Goal: Transaction & Acquisition: Purchase product/service

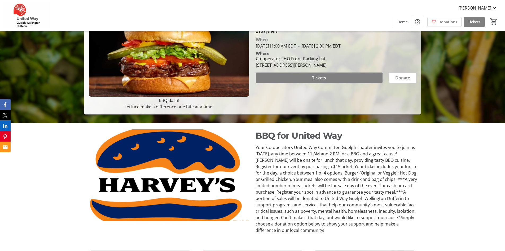
scroll to position [133, 0]
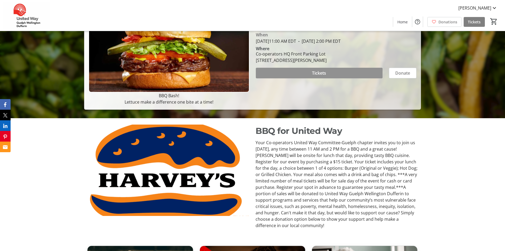
click at [305, 75] on span at bounding box center [319, 73] width 127 height 13
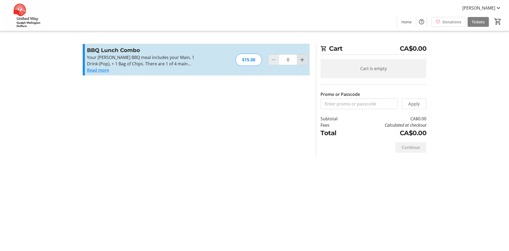
click at [299, 60] on span "Increment by one" at bounding box center [302, 60] width 10 height 10
type input "1"
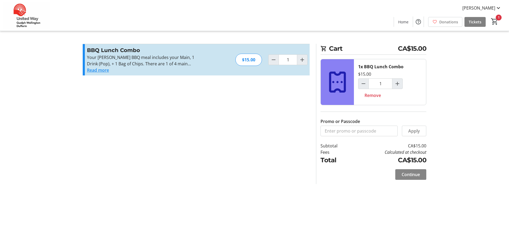
click at [411, 178] on span at bounding box center [411, 174] width 31 height 13
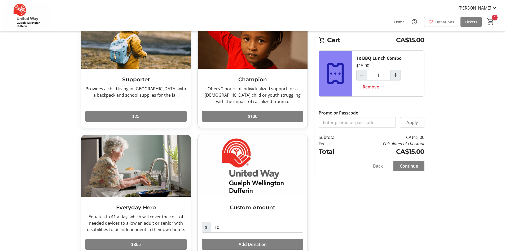
scroll to position [65, 0]
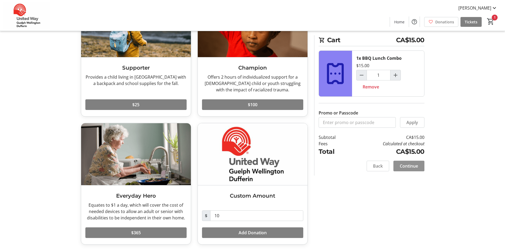
click at [402, 163] on span "Continue" at bounding box center [409, 166] width 18 height 6
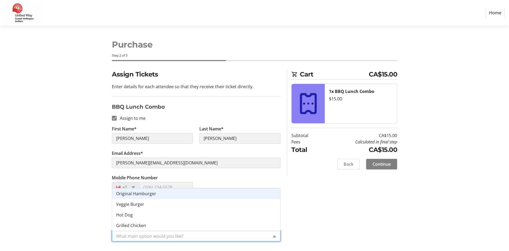
click at [238, 233] on input "What main option would you like?*" at bounding box center [192, 236] width 152 height 6
click at [140, 195] on span "Original Hamburger" at bounding box center [136, 193] width 40 height 6
click at [233, 238] on input "What main option would you like?*" at bounding box center [192, 236] width 152 height 6
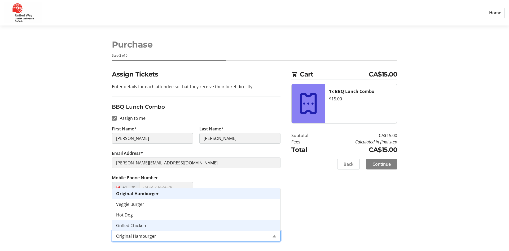
click at [310, 222] on div "Assign Tickets Enter details for each attendee so that they receive their ticke…" at bounding box center [255, 159] width 350 height 178
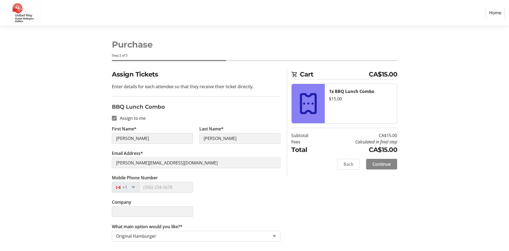
click at [380, 163] on span "Continue" at bounding box center [382, 164] width 18 height 6
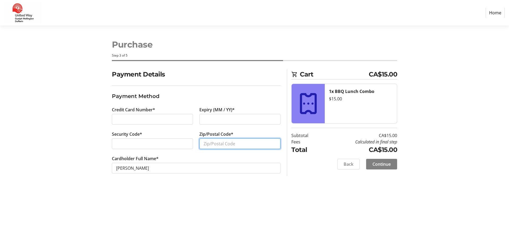
click at [204, 144] on input "Zip/Postal Code*" at bounding box center [240, 143] width 81 height 11
type input "N1L0N2"
click at [388, 163] on span "Continue" at bounding box center [382, 164] width 18 height 6
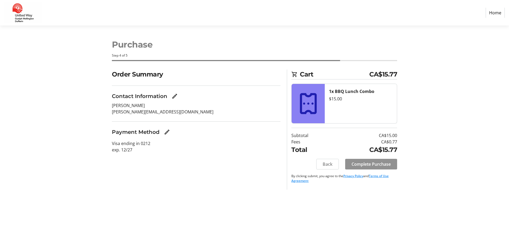
click at [372, 167] on span "Complete Purchase" at bounding box center [371, 164] width 39 height 6
